Goal: Task Accomplishment & Management: Use online tool/utility

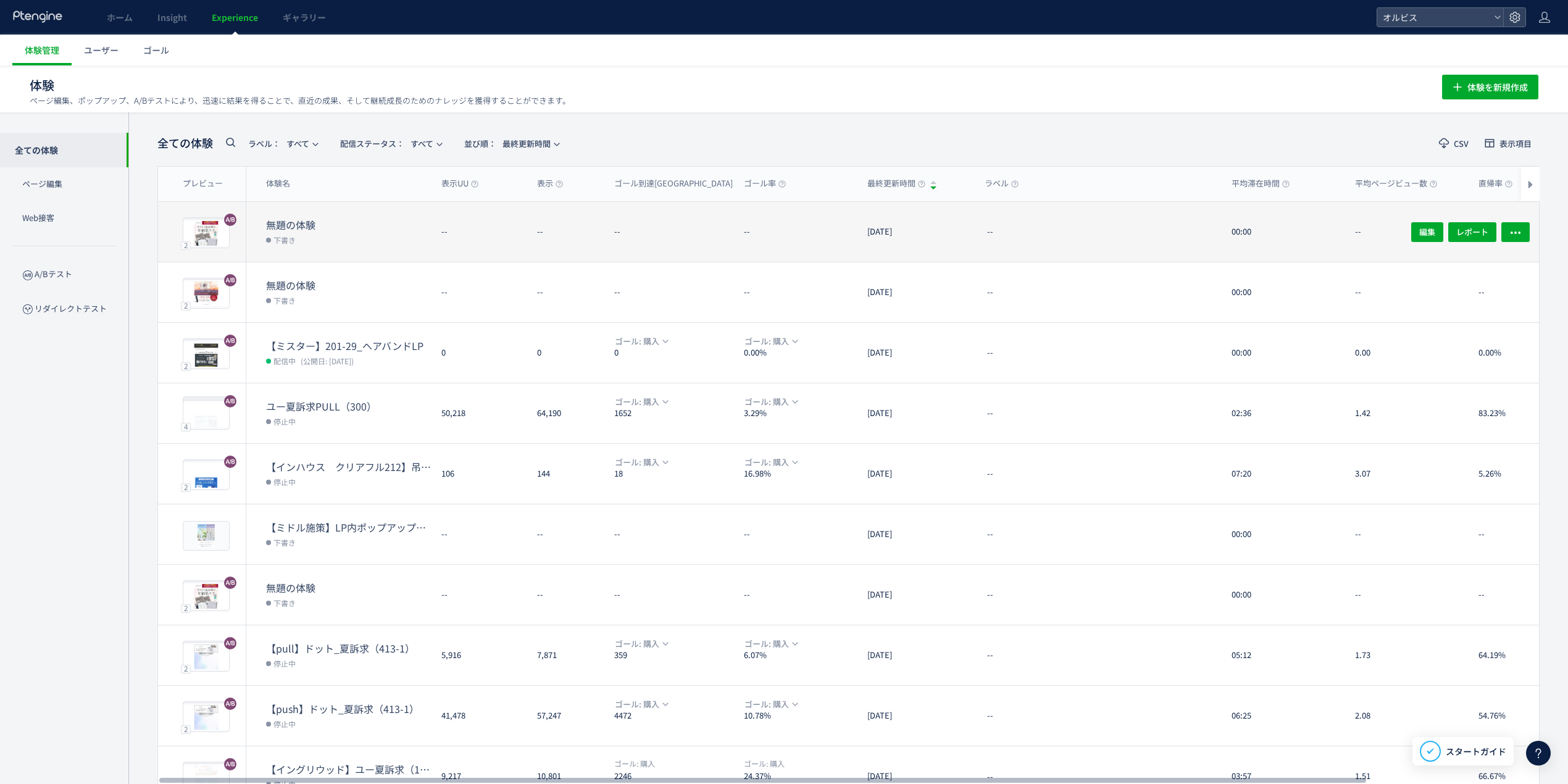
click at [321, 232] on dd "下書き" at bounding box center [349, 239] width 165 height 16
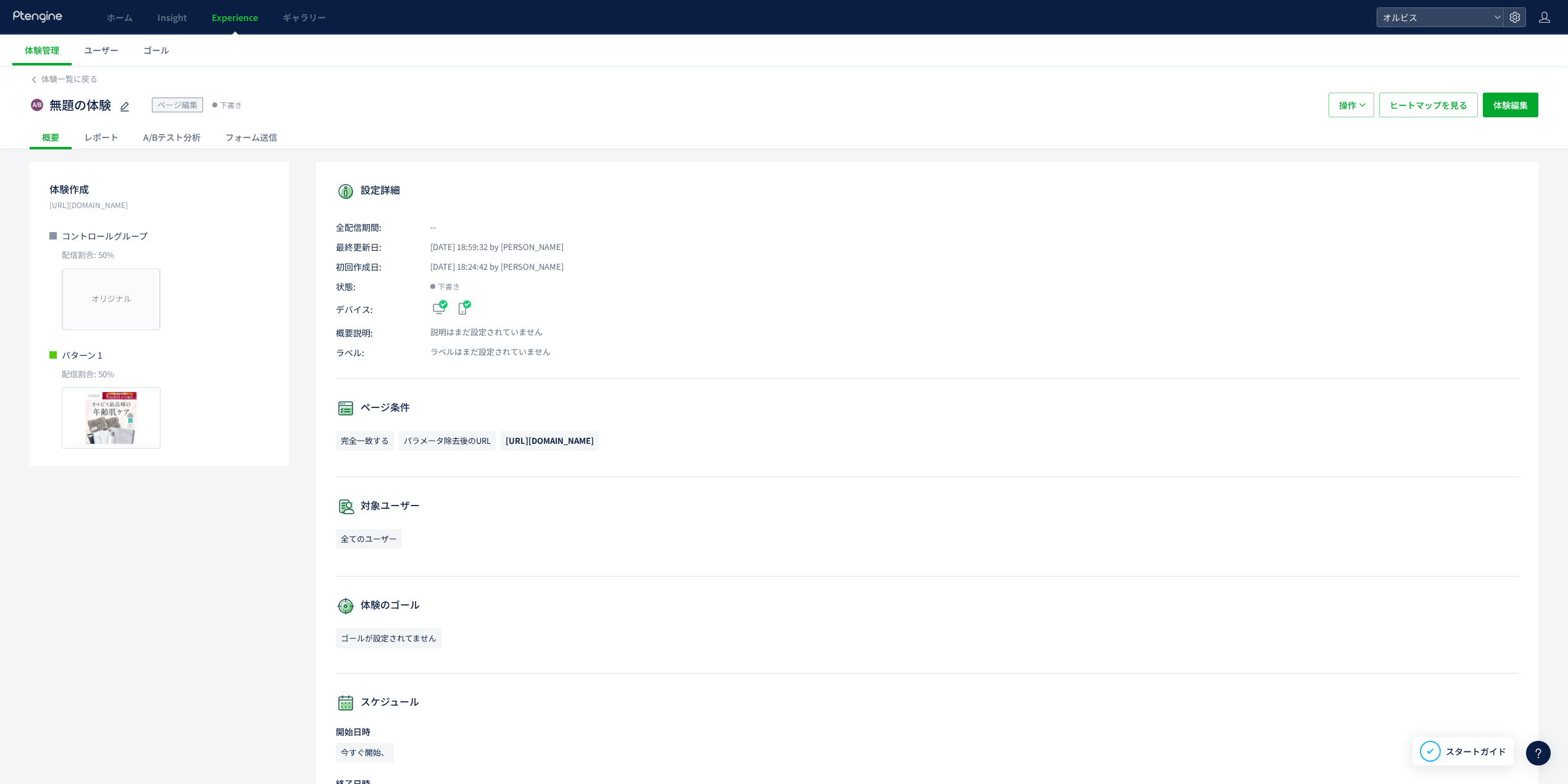
click at [185, 139] on div "A/Bテスト分析" at bounding box center [171, 137] width 82 height 25
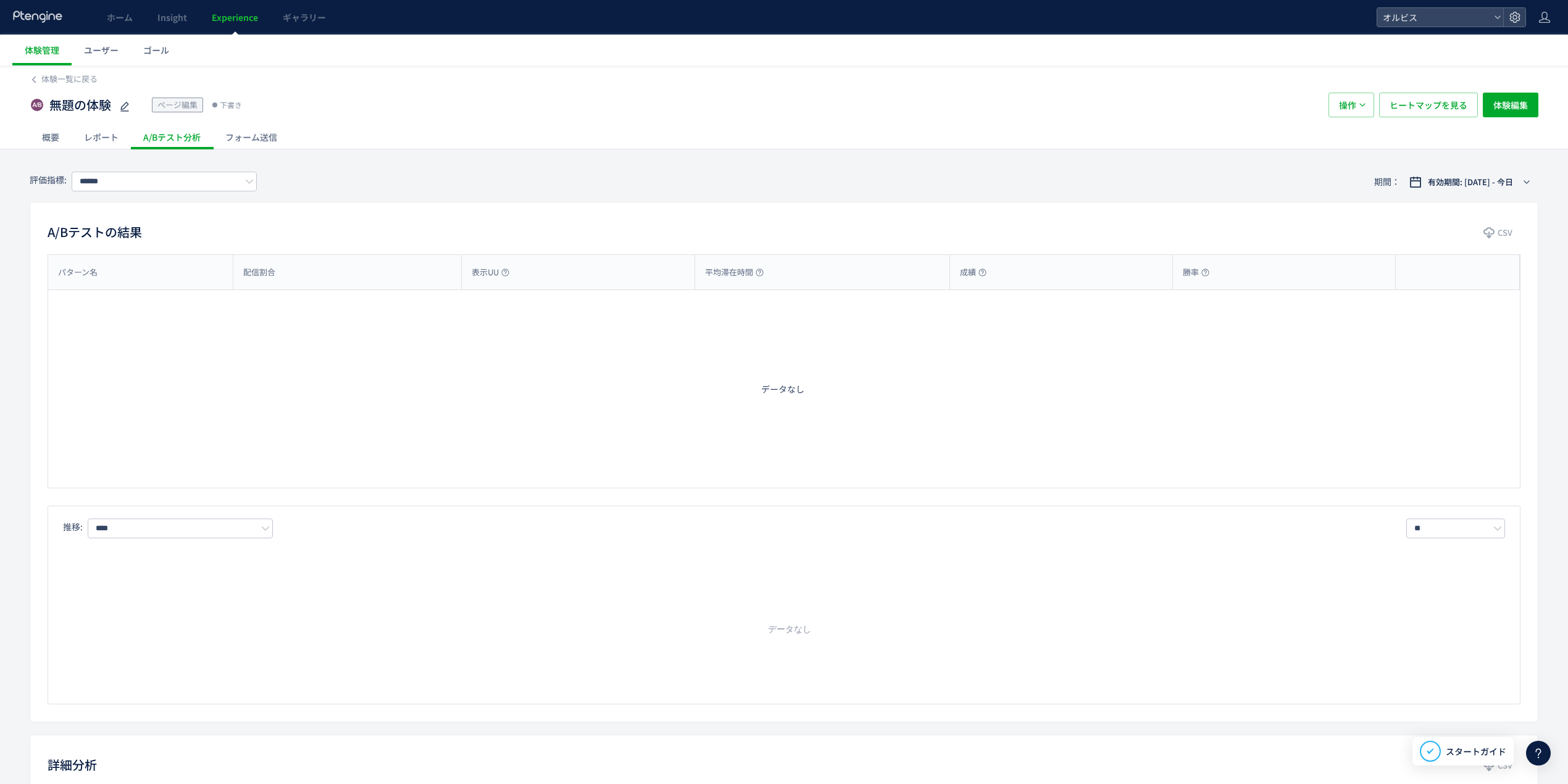
click at [110, 142] on div "レポート" at bounding box center [102, 137] width 60 height 25
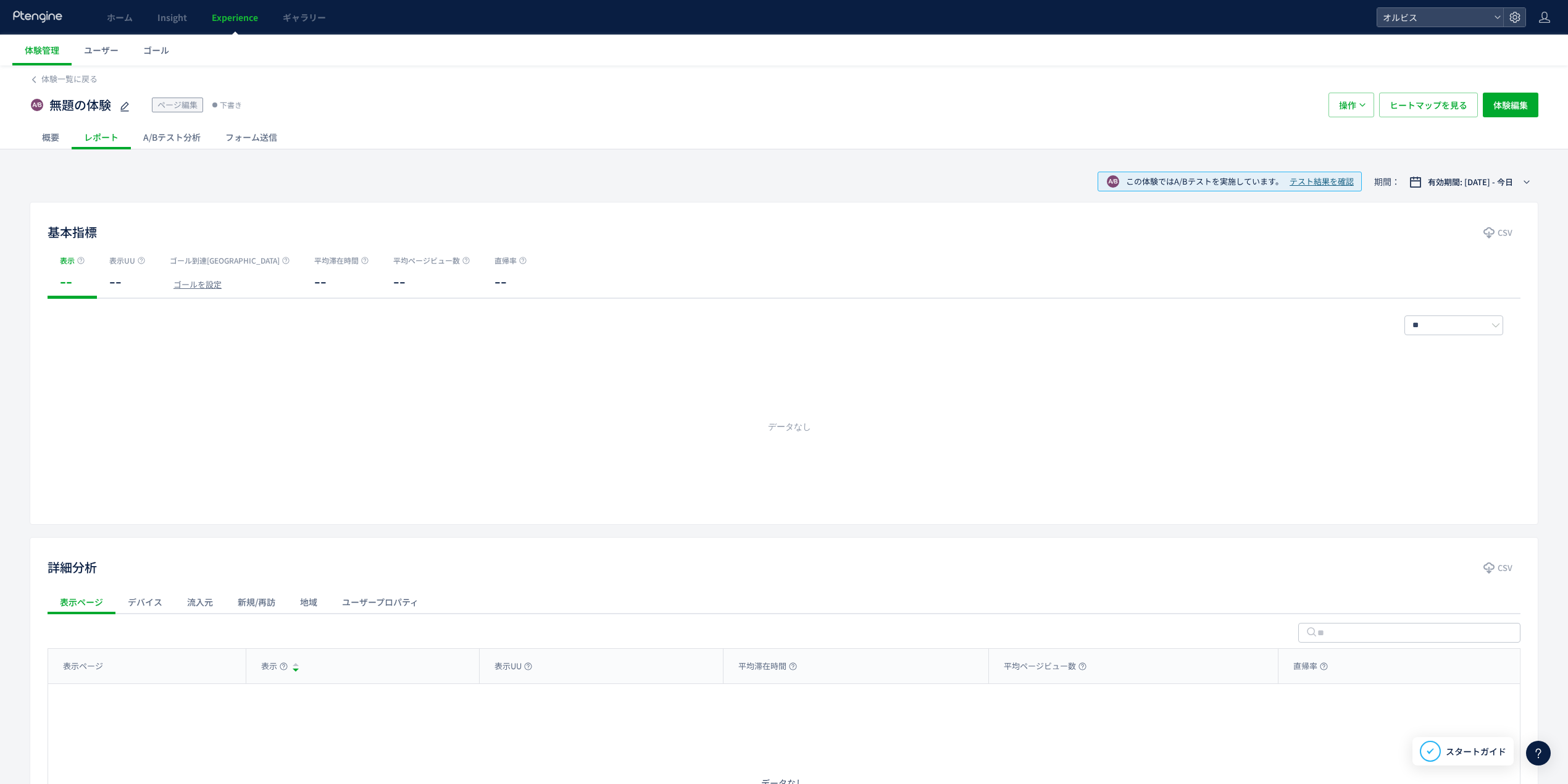
click at [61, 138] on div "概要" at bounding box center [51, 137] width 42 height 25
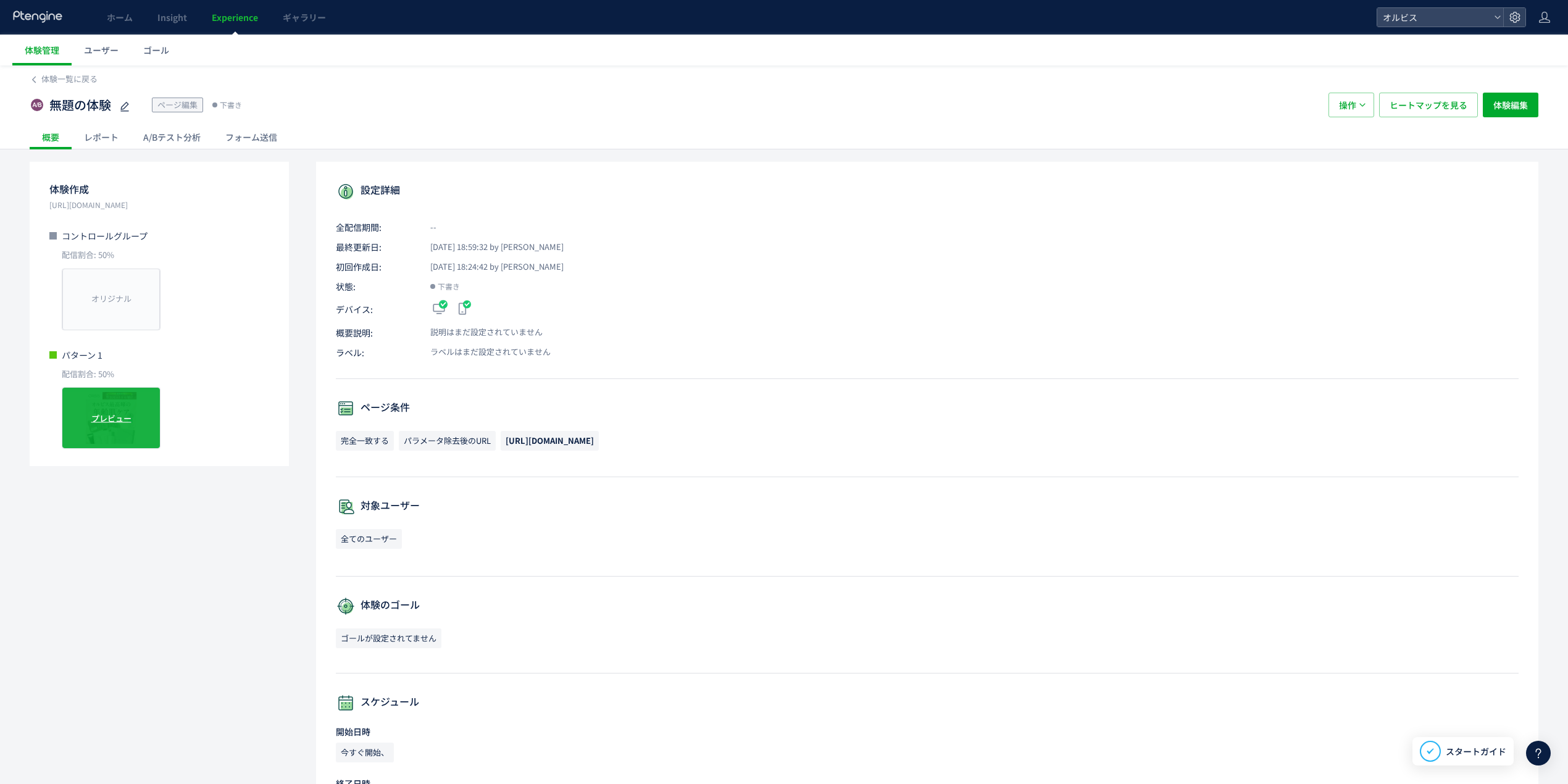
click at [104, 410] on div "プレビュー" at bounding box center [110, 418] width 99 height 61
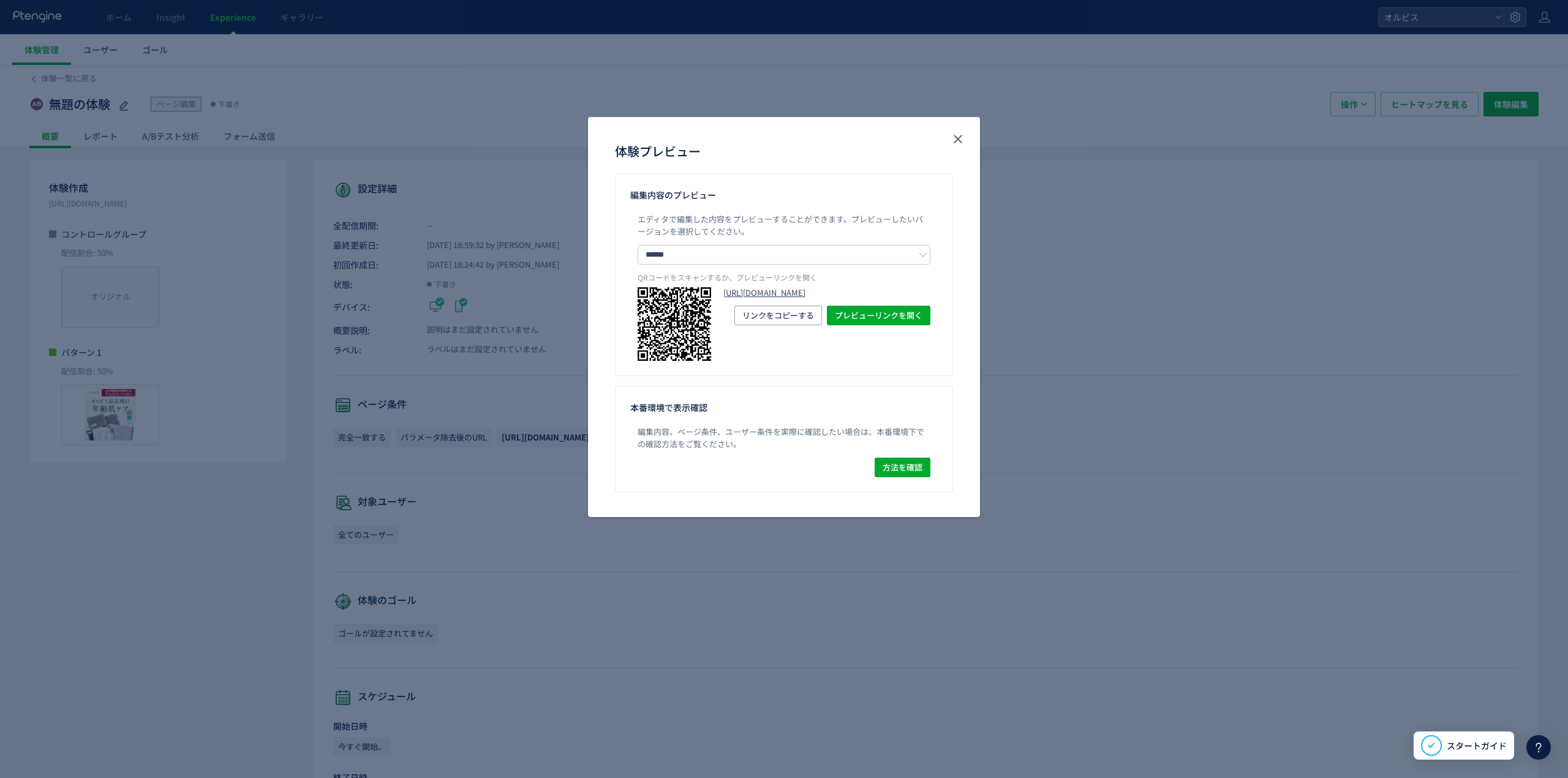
click at [907, 299] on link "[URL][DOMAIN_NAME]" at bounding box center [826, 293] width 207 height 11
click at [960, 139] on icon "close" at bounding box center [957, 138] width 14 height 14
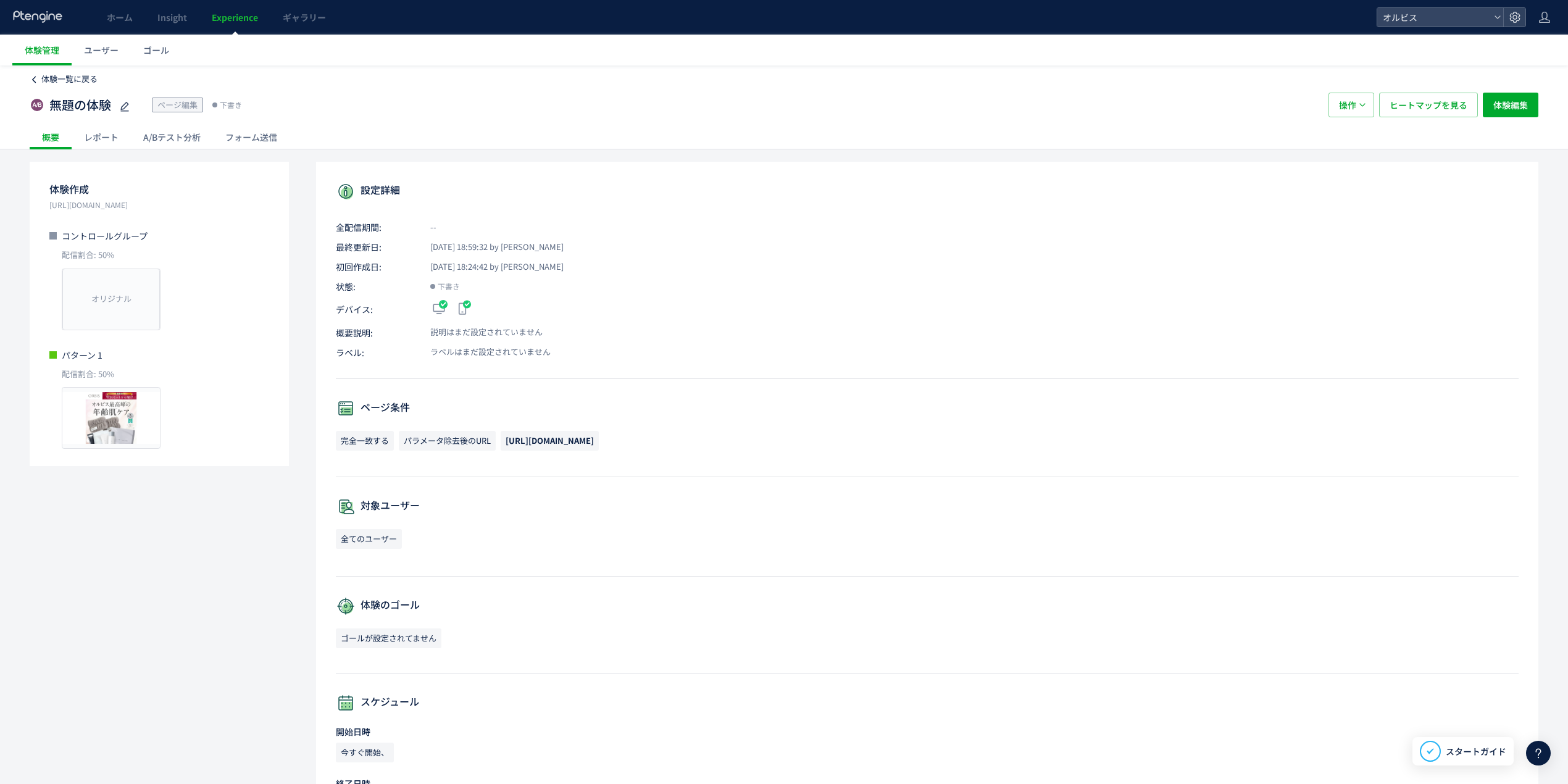
click at [43, 84] on span "体験一覧に戻る" at bounding box center [69, 79] width 56 height 12
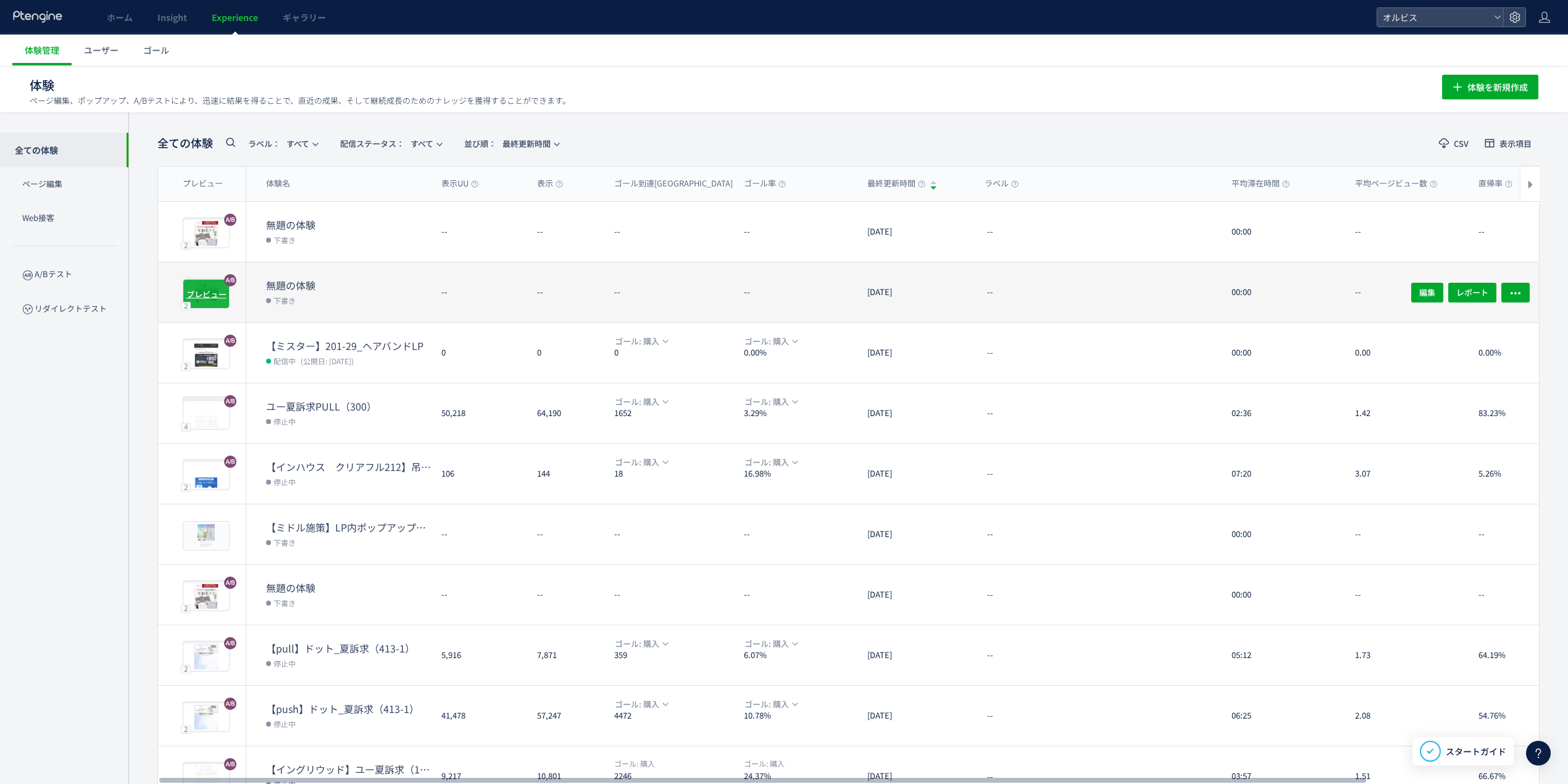
click at [213, 282] on div "プレビュー" at bounding box center [206, 293] width 47 height 30
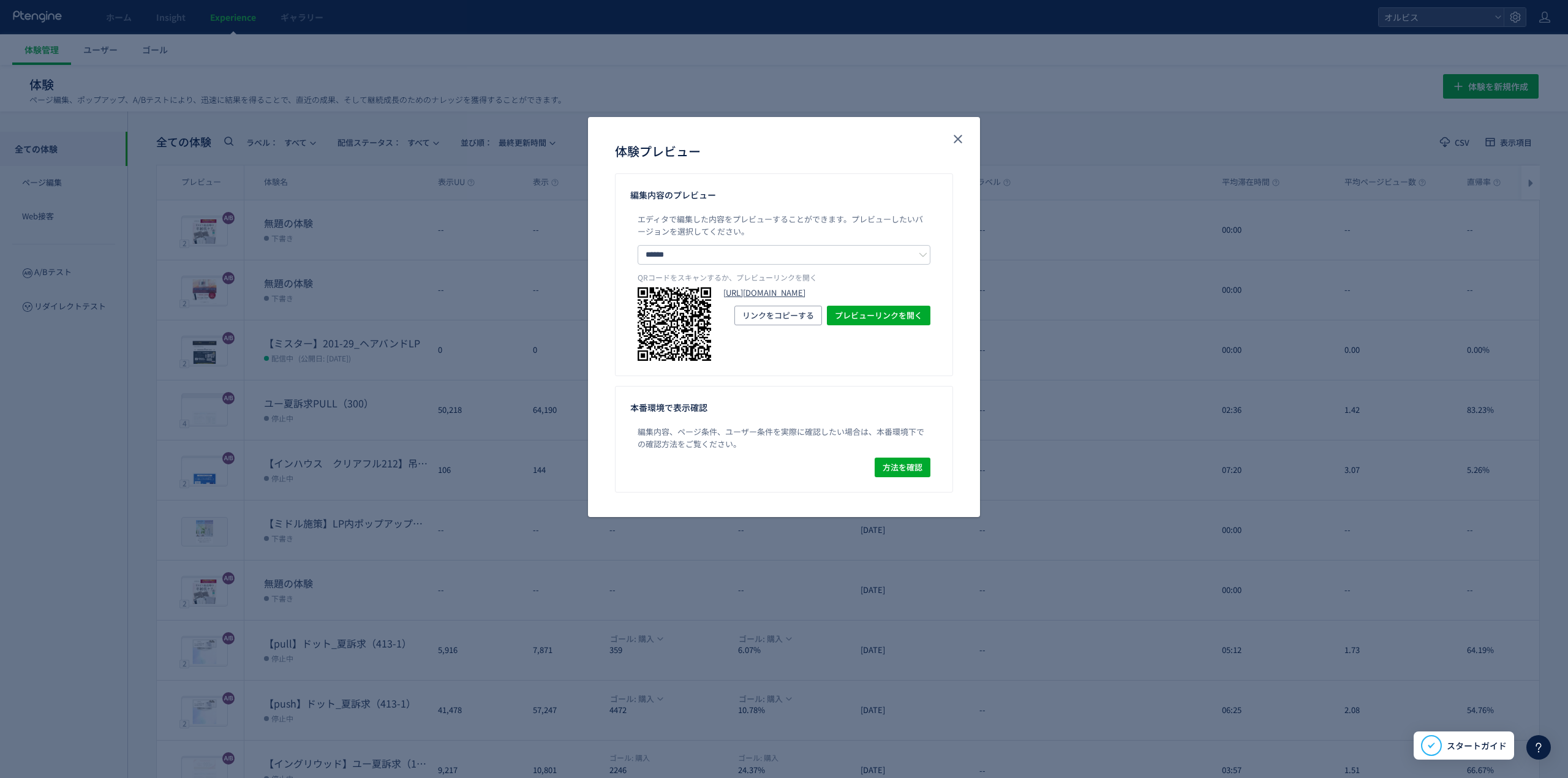
click at [806, 293] on link "[URL][DOMAIN_NAME]" at bounding box center [826, 293] width 207 height 11
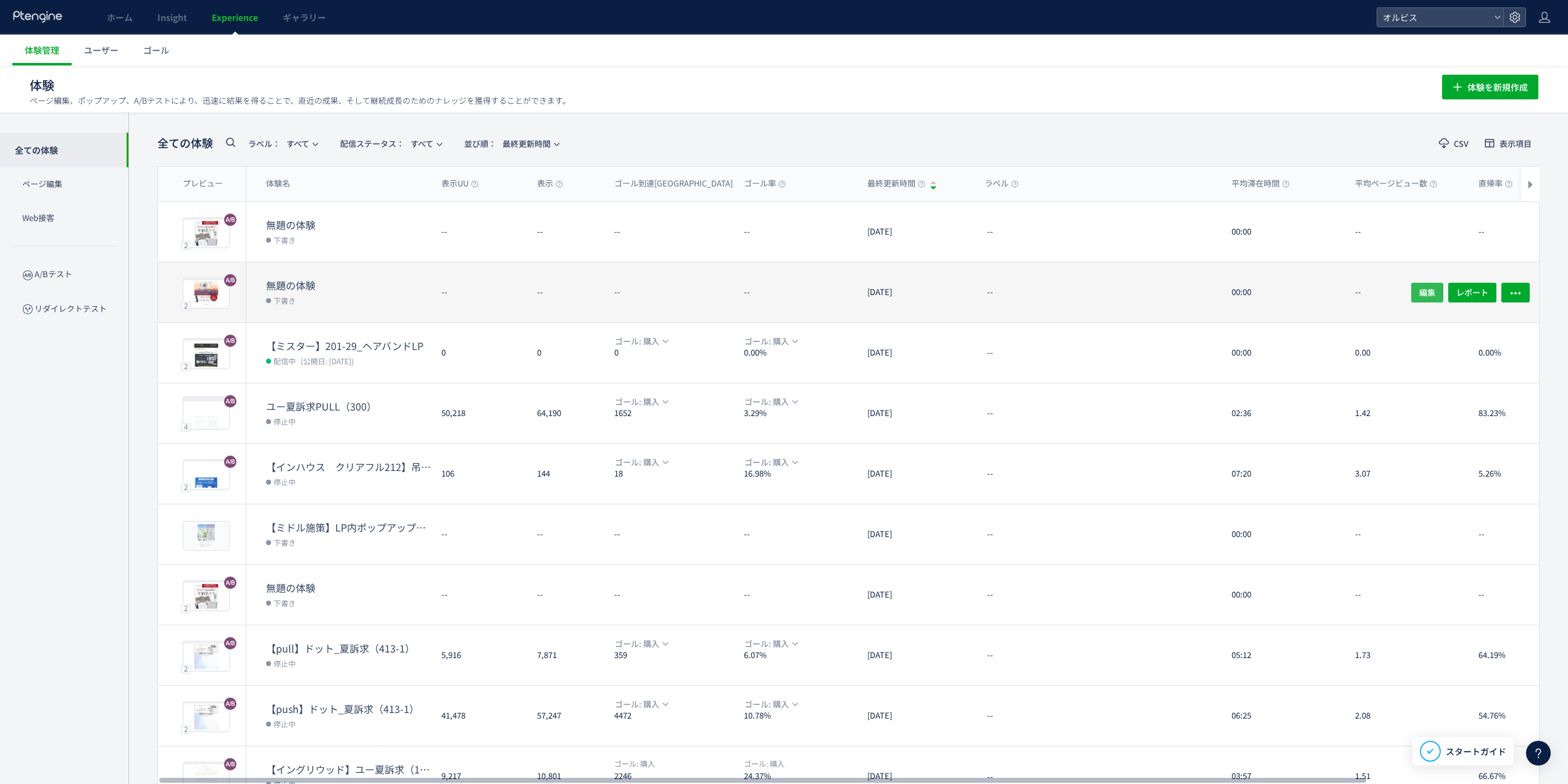
click at [1435, 295] on button "編集" at bounding box center [1427, 292] width 32 height 20
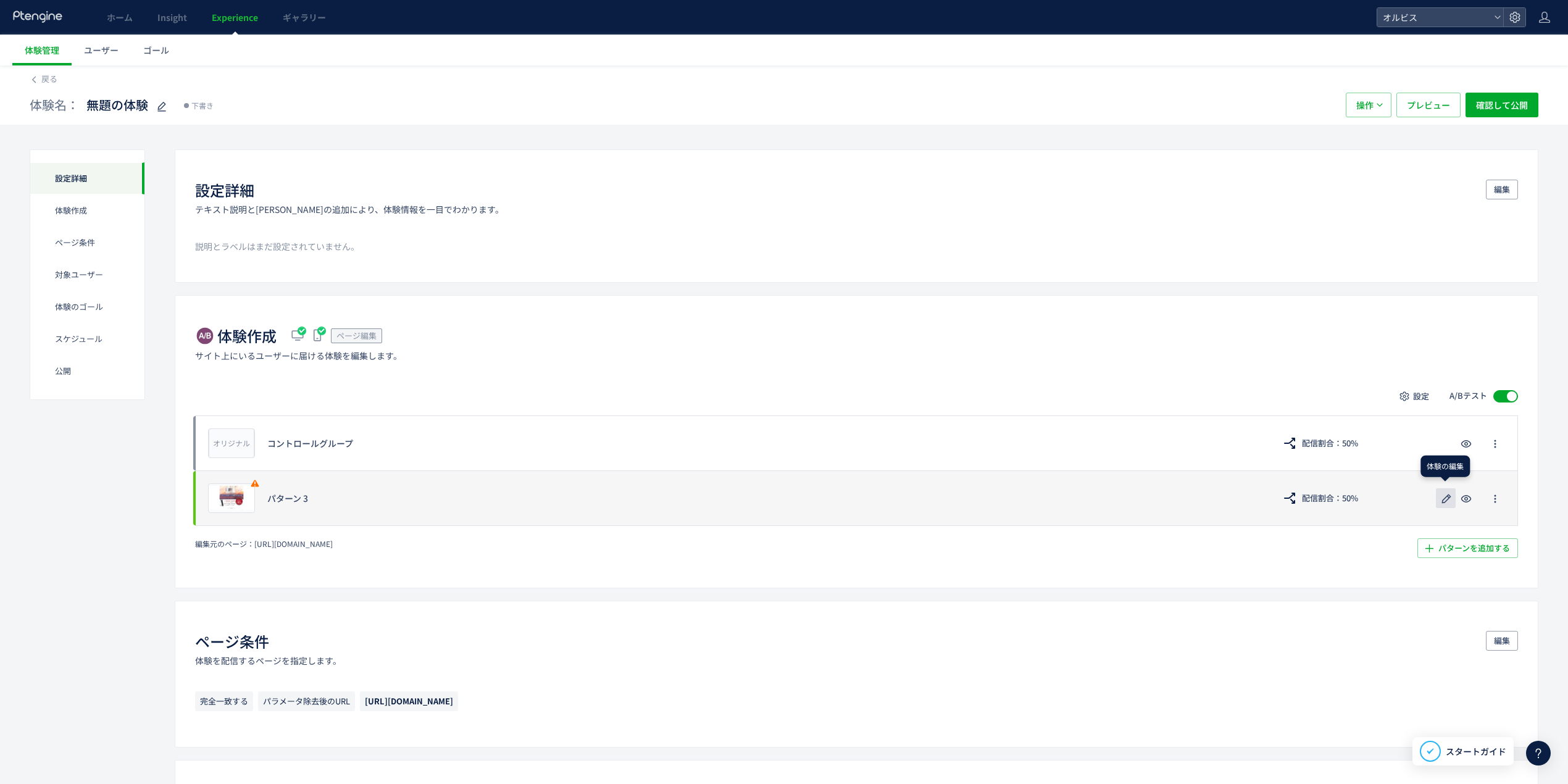
click at [1447, 502] on icon "button" at bounding box center [1446, 498] width 14 height 14
click at [1450, 502] on icon "button" at bounding box center [1446, 498] width 14 height 14
click at [229, 497] on icon at bounding box center [232, 497] width 50 height 50
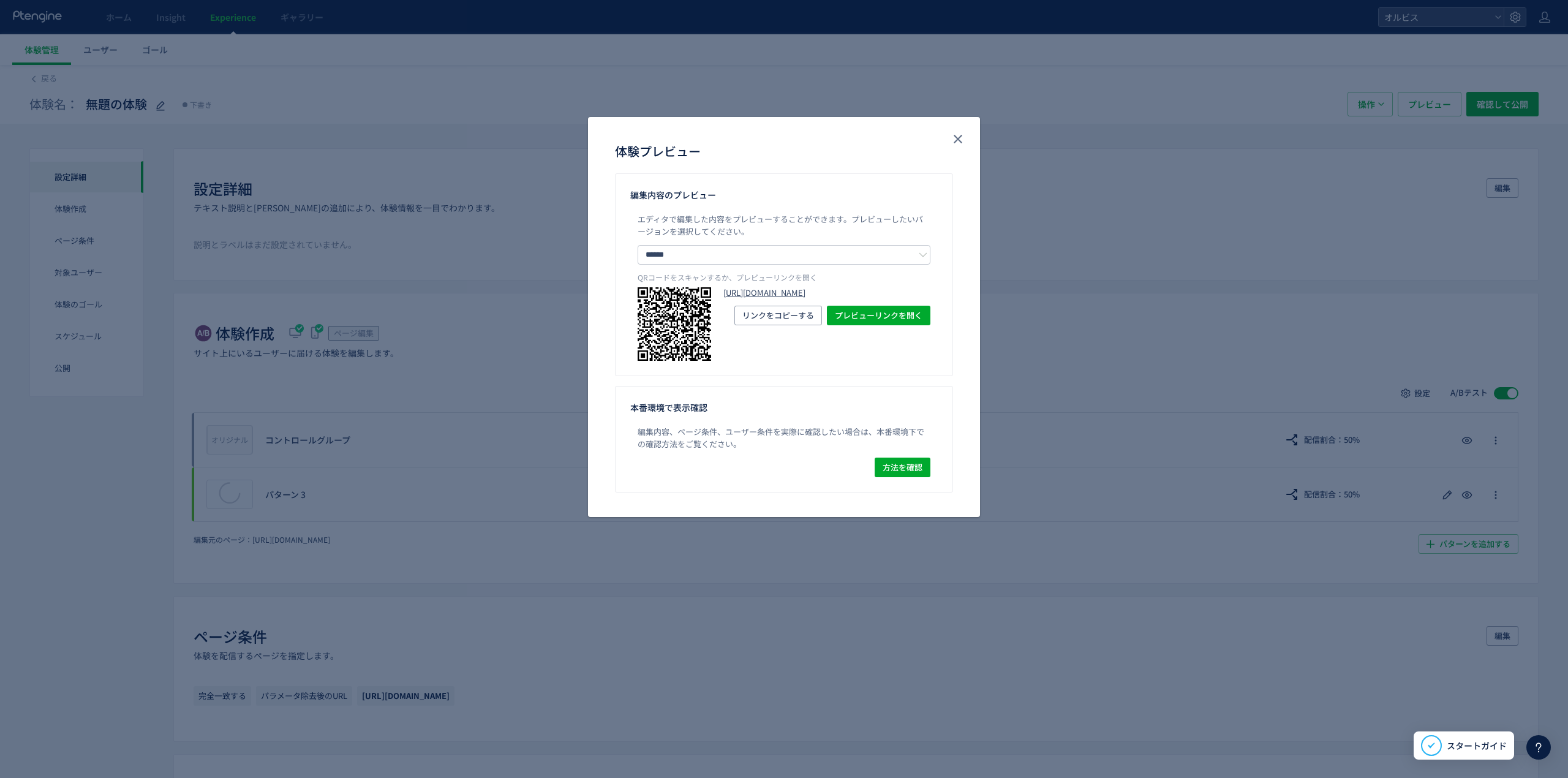
click at [783, 299] on link "[URL][DOMAIN_NAME]" at bounding box center [826, 293] width 207 height 11
